Goal: Information Seeking & Learning: Learn about a topic

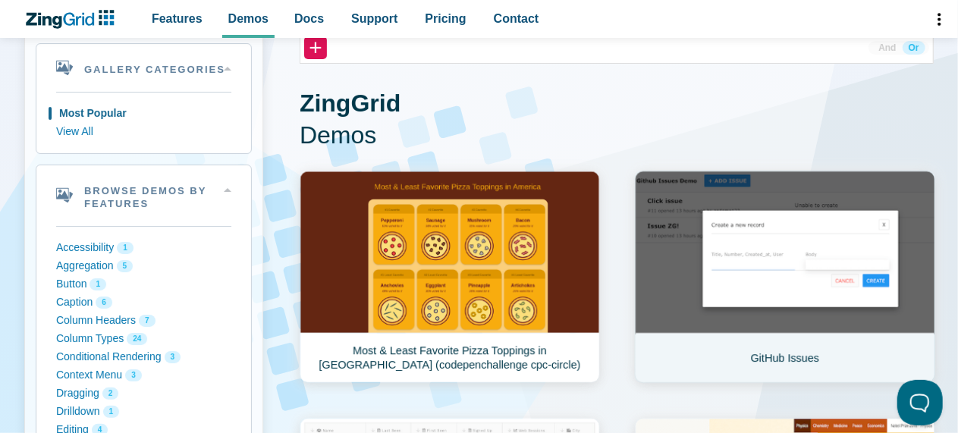
click at [689, 271] on link "GitHub Issues" at bounding box center [785, 277] width 300 height 212
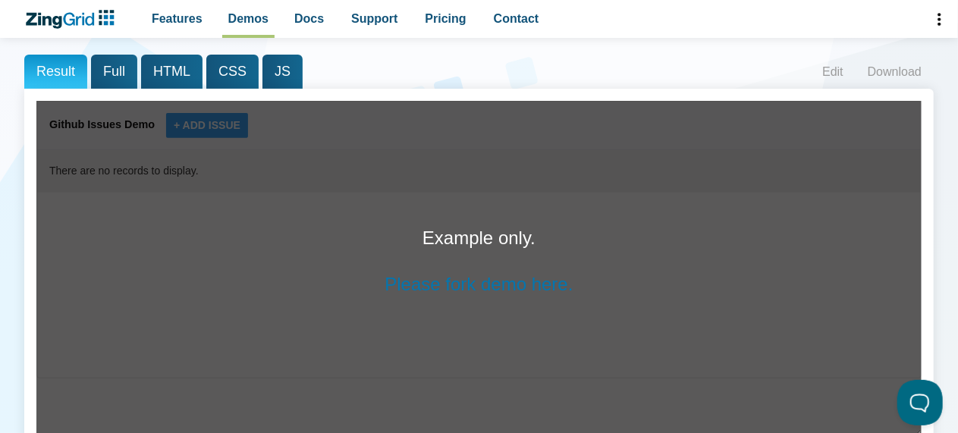
click at [493, 247] on p "Example only." at bounding box center [478, 238] width 885 height 31
click at [491, 286] on link "Please fork demo here." at bounding box center [479, 284] width 188 height 20
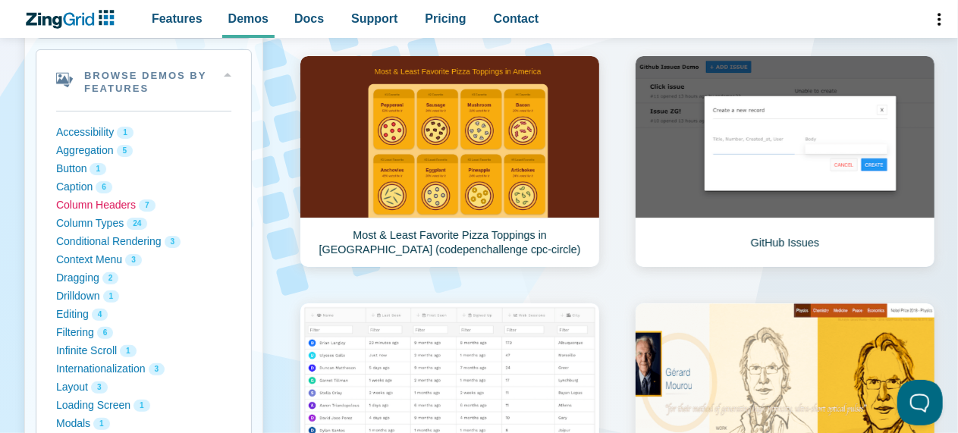
scroll to position [455, 0]
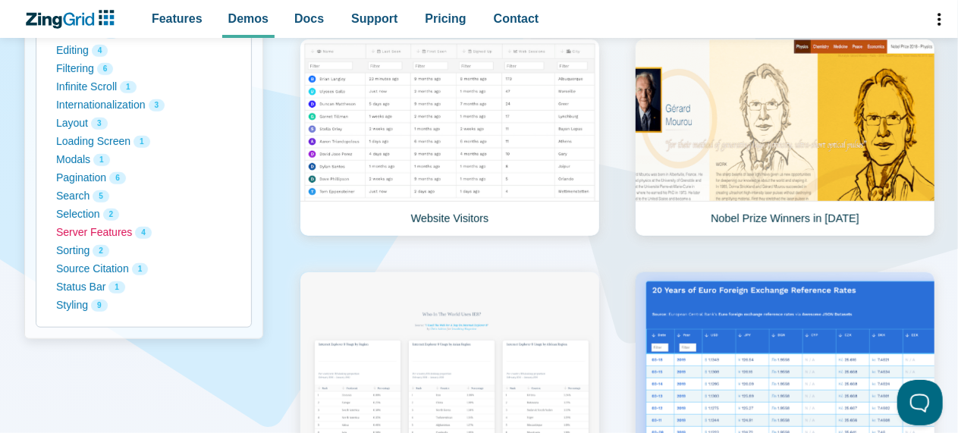
click at [108, 228] on button "Server Features 4" at bounding box center [143, 233] width 175 height 18
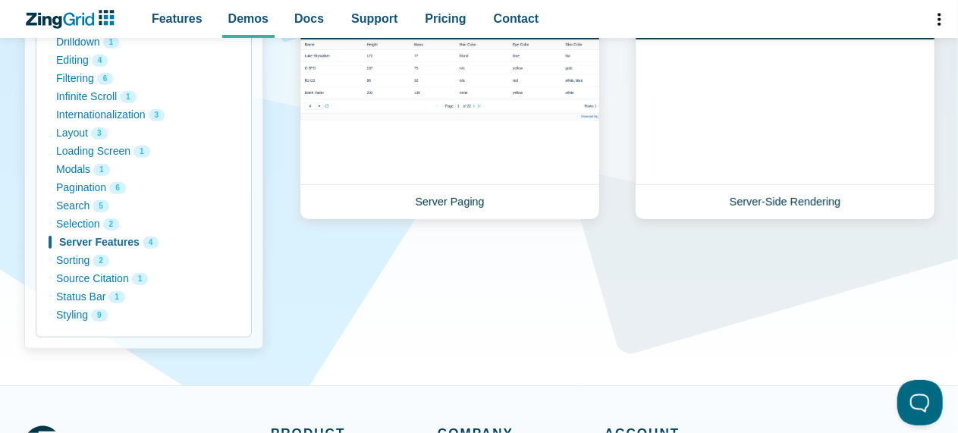
scroll to position [607, 0]
